Goal: Transaction & Acquisition: Book appointment/travel/reservation

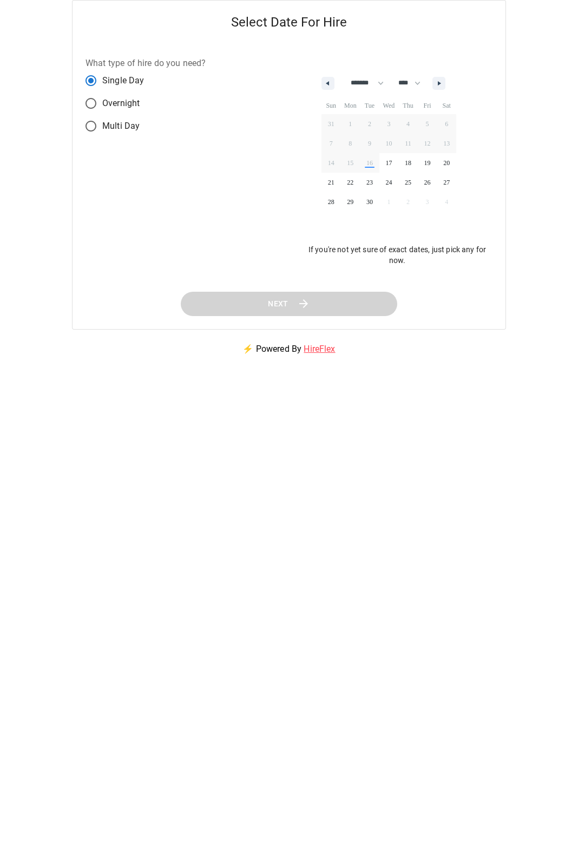
select select "*"
select select "****"
click at [443, 83] on icon "button" at bounding box center [440, 83] width 5 height 4
select select "**"
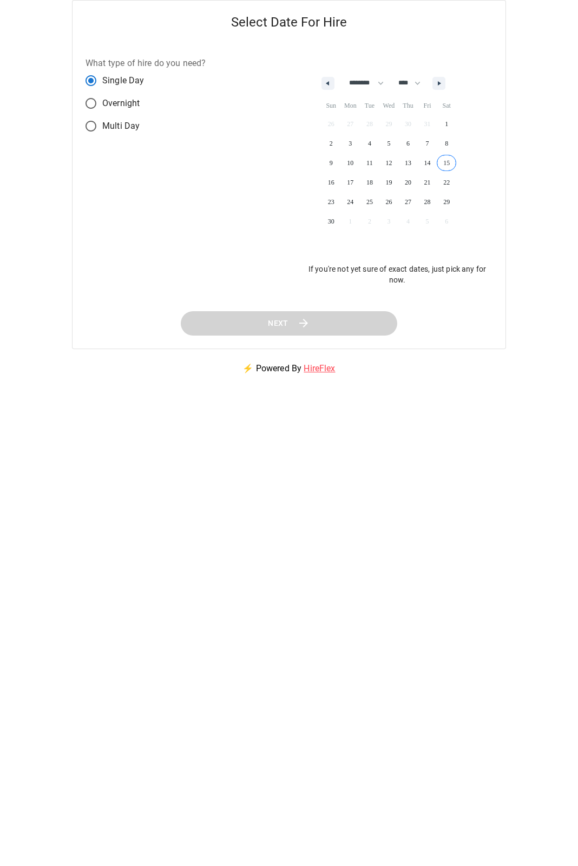
click at [455, 161] on span "15" at bounding box center [446, 163] width 19 height 14
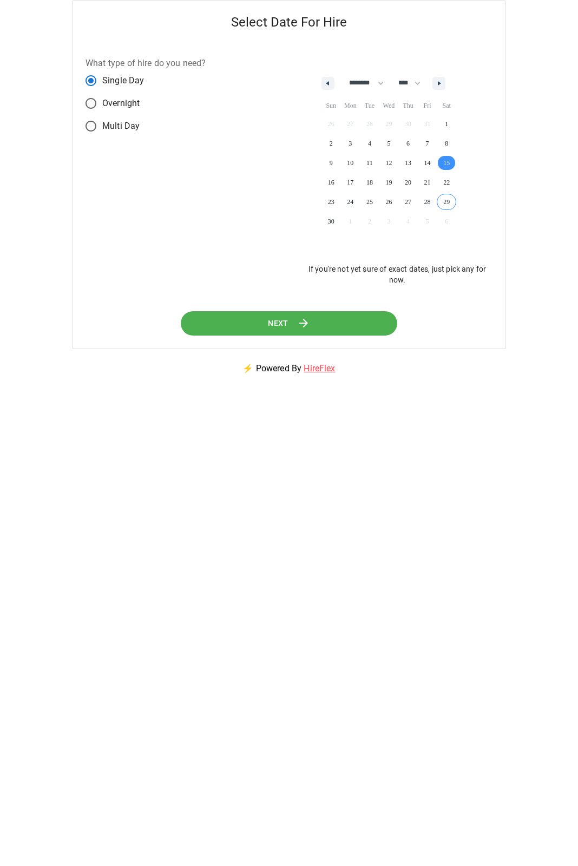
click at [377, 328] on button "Next" at bounding box center [289, 323] width 217 height 24
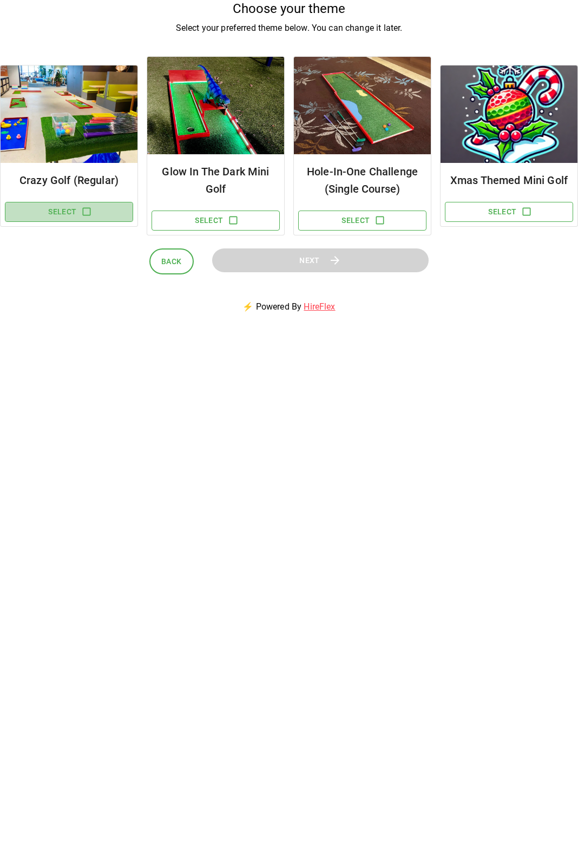
click at [91, 211] on icon "button" at bounding box center [86, 211] width 11 height 11
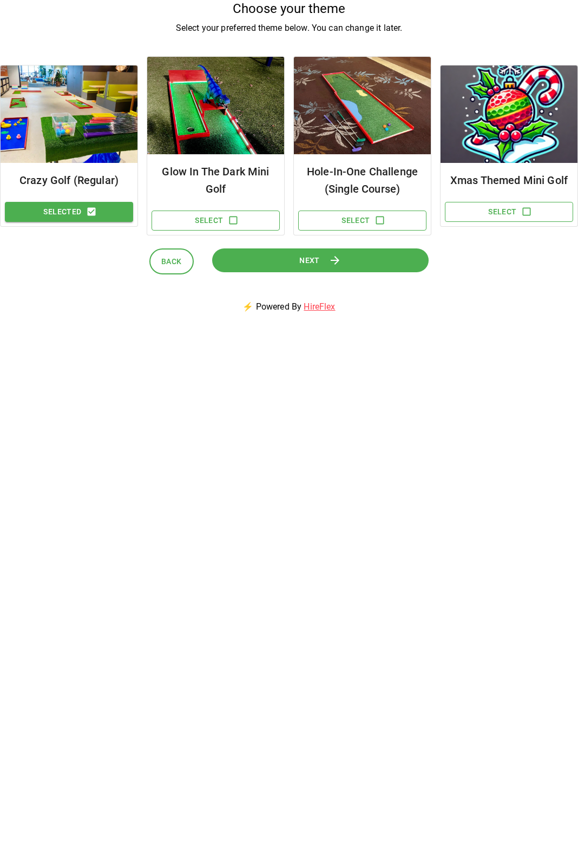
click at [325, 260] on button "Next" at bounding box center [320, 261] width 217 height 24
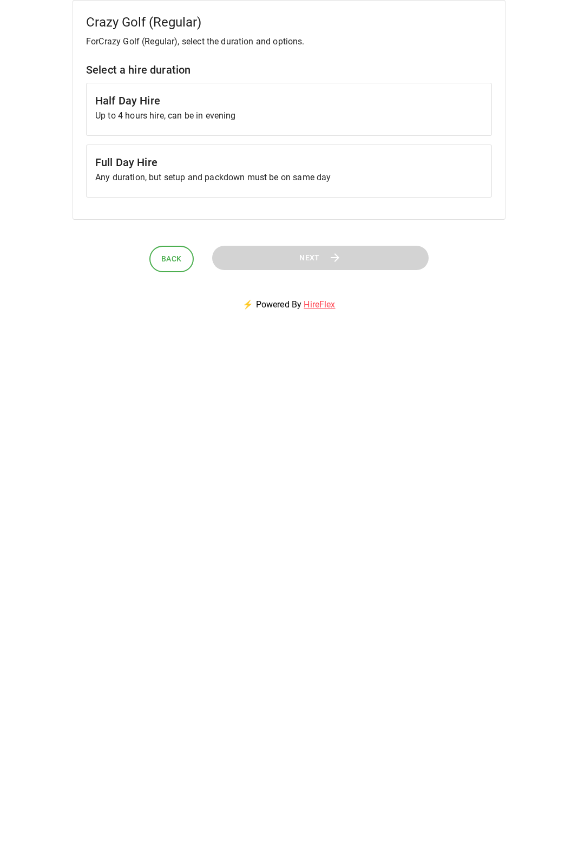
click at [378, 117] on p "Up to 4 hours hire, can be in evening" at bounding box center [289, 115] width 388 height 13
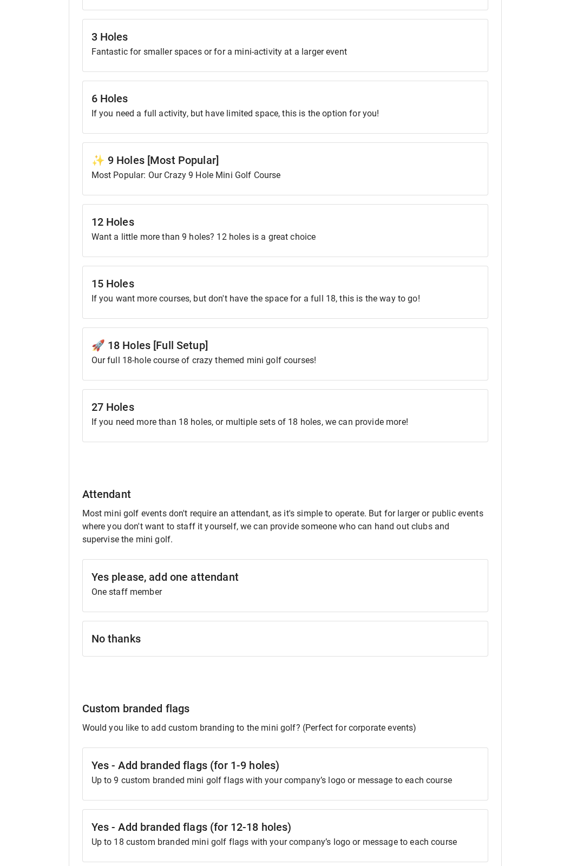
scroll to position [333, 0]
click at [397, 110] on p "If you need a full activity, but have limited space, this is the option for you!" at bounding box center [286, 112] width 388 height 13
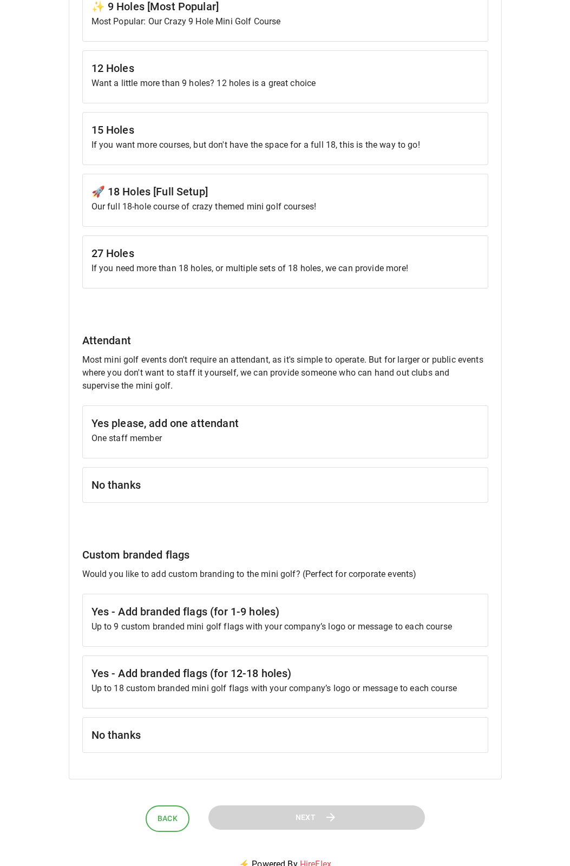
scroll to position [502, 0]
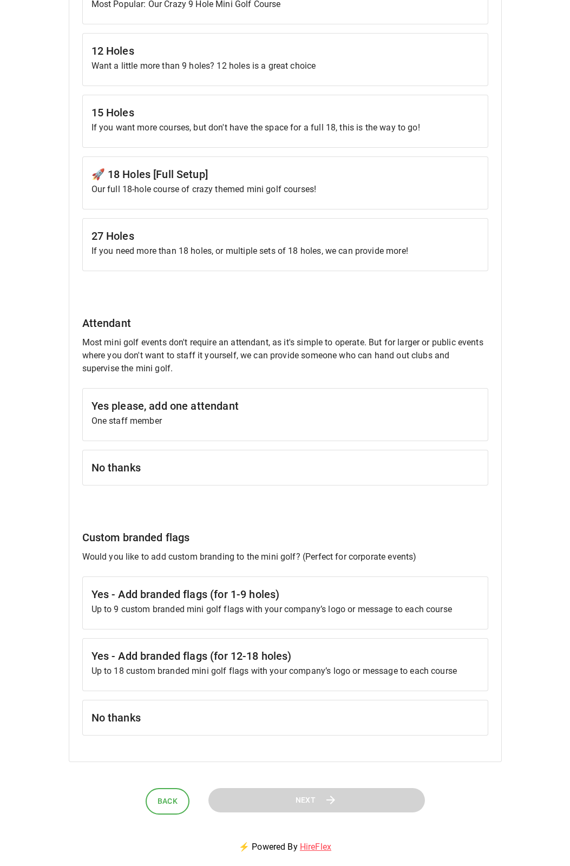
click at [367, 466] on h6 "No thanks" at bounding box center [286, 467] width 388 height 17
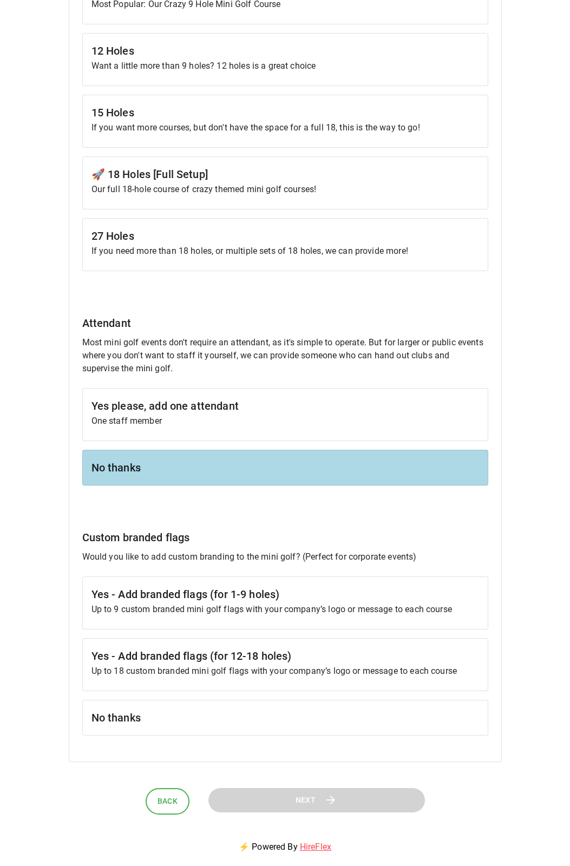
click at [375, 706] on div "No thanks" at bounding box center [285, 718] width 406 height 36
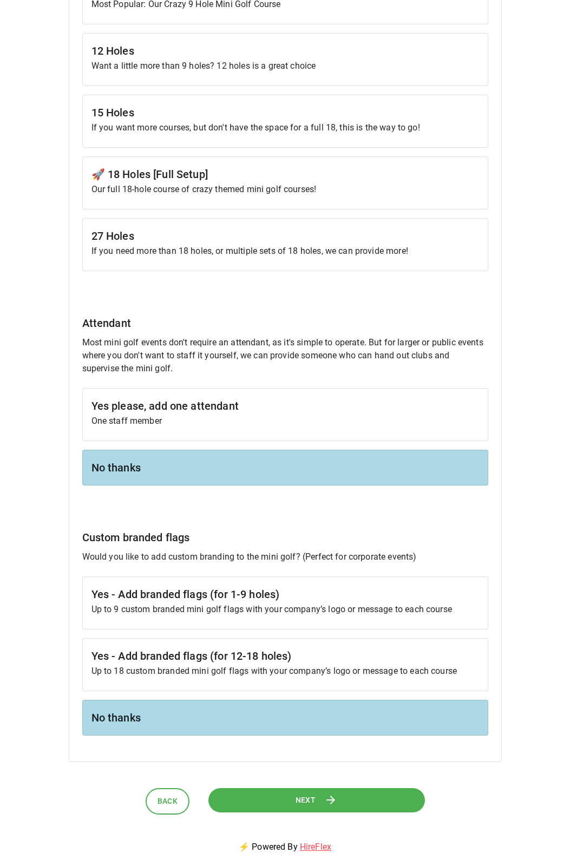
click at [281, 800] on button "Next" at bounding box center [316, 800] width 217 height 24
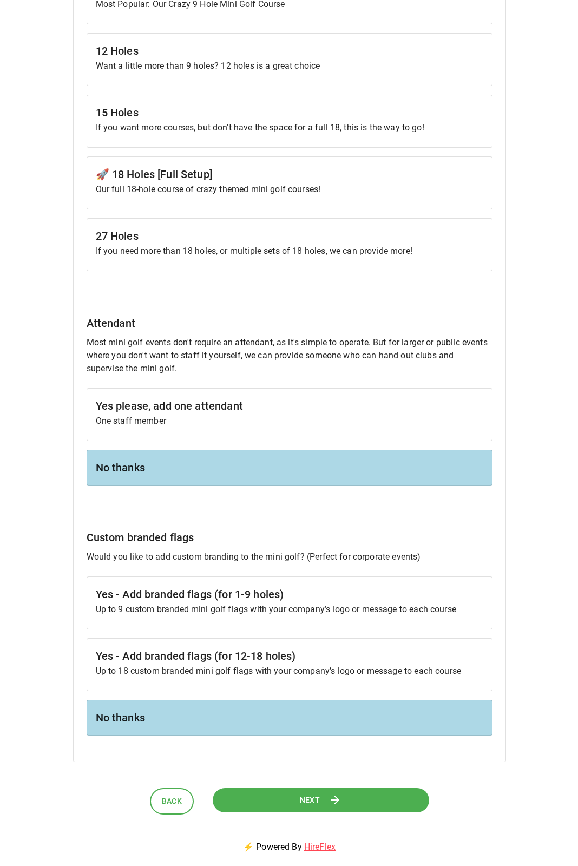
scroll to position [0, 0]
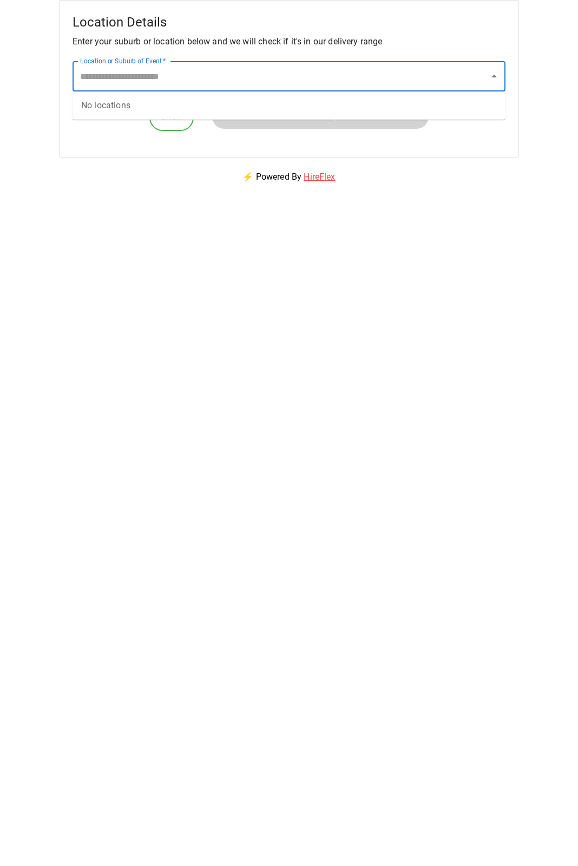
click at [299, 70] on input "Location or Suburb of Event   *" at bounding box center [280, 76] width 407 height 21
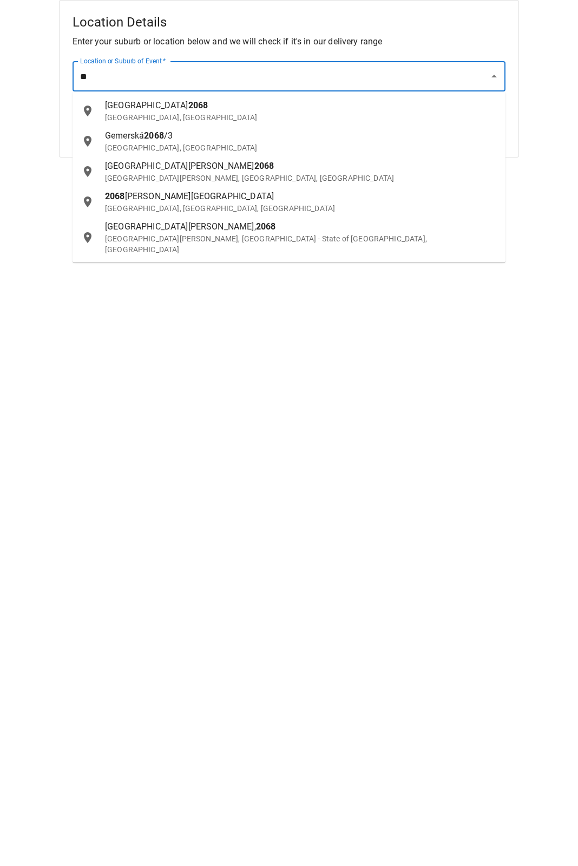
type input "*"
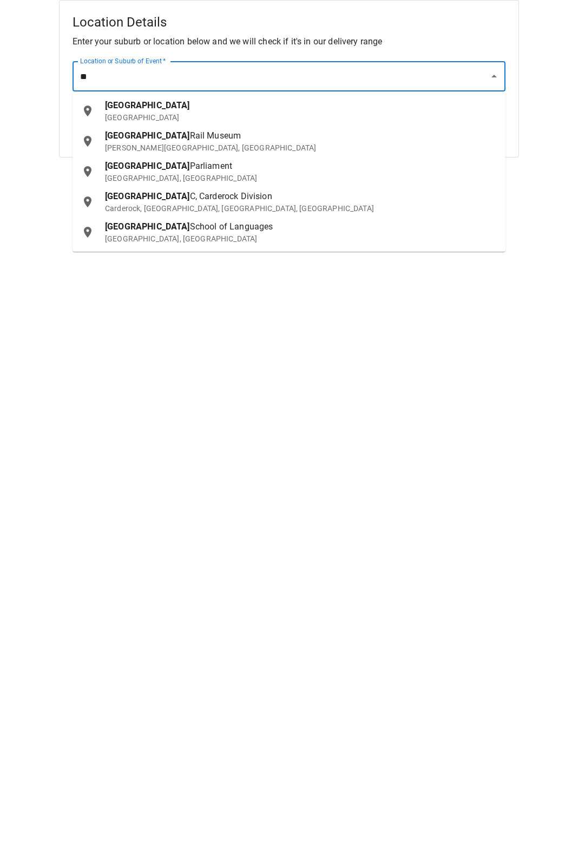
type input "*"
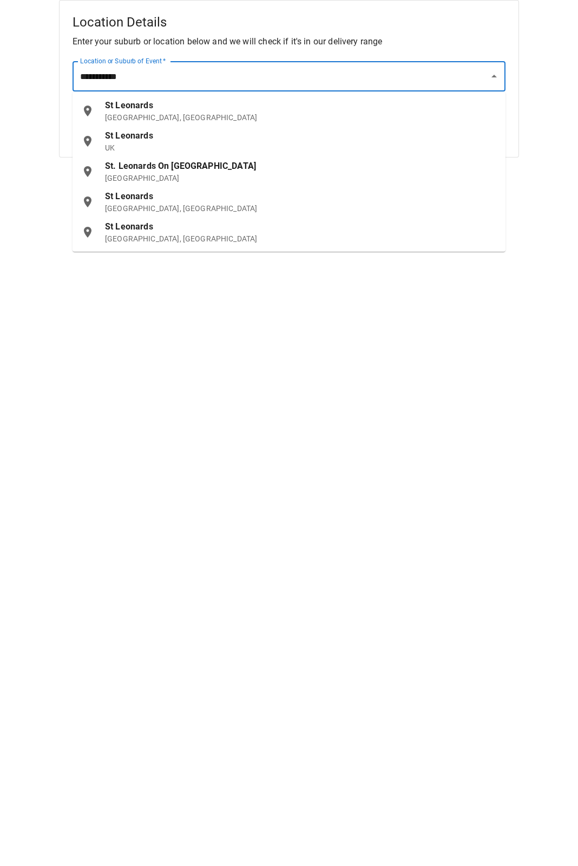
click at [238, 114] on p "[GEOGRAPHIC_DATA], [GEOGRAPHIC_DATA]" at bounding box center [301, 117] width 392 height 11
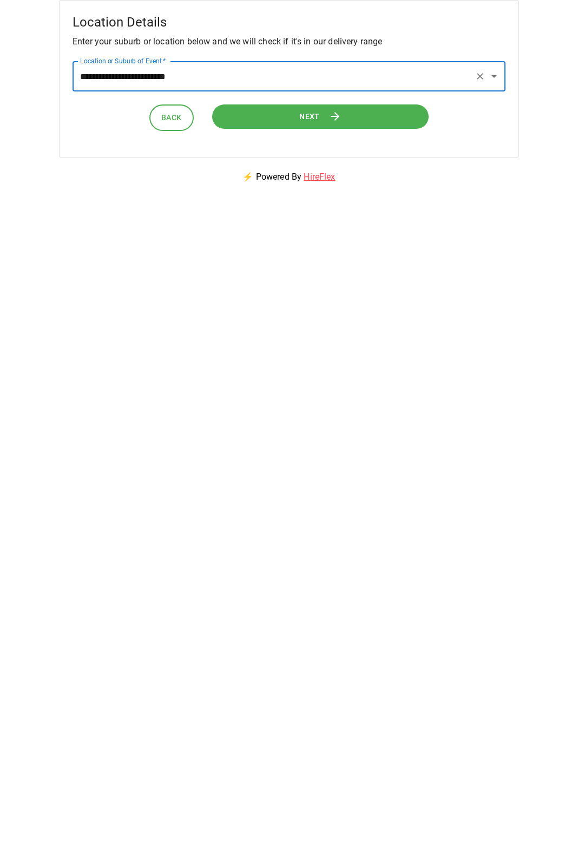
type input "**********"
click at [288, 112] on button "Next" at bounding box center [320, 117] width 217 height 24
